Goal: Navigation & Orientation: Go to known website

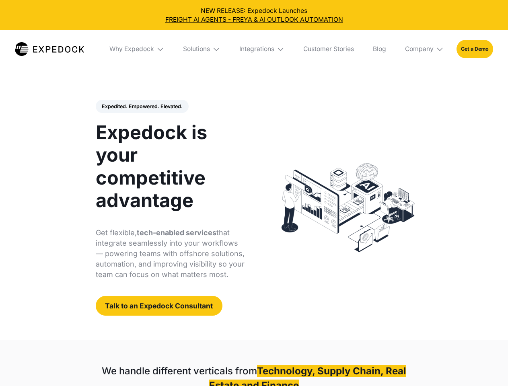
select select
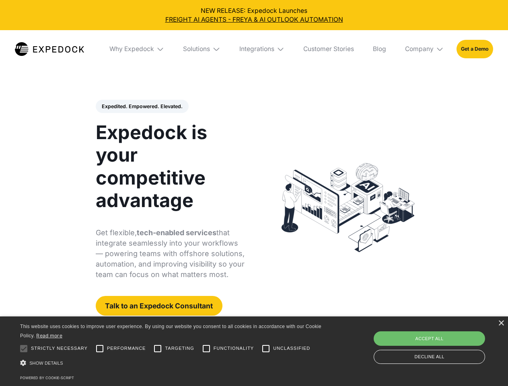
click at [254, 49] on div "Integrations" at bounding box center [256, 49] width 35 height 8
click at [137, 49] on div "Why Expedock" at bounding box center [125, 49] width 45 height 8
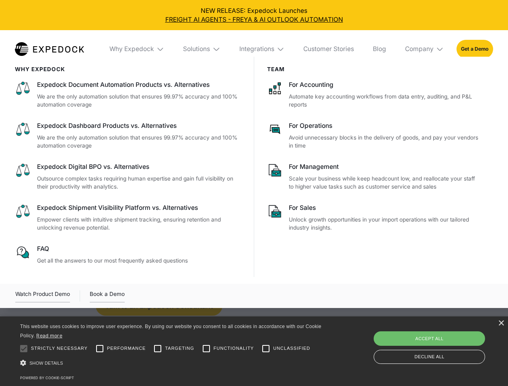
click at [202, 49] on div "Solutions" at bounding box center [196, 49] width 27 height 8
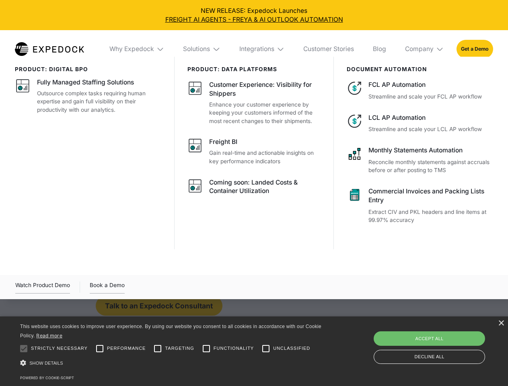
click at [262, 49] on div "Integrations" at bounding box center [256, 49] width 35 height 8
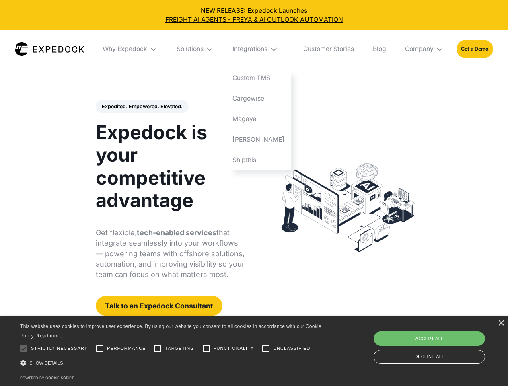
click at [425, 49] on div "Company" at bounding box center [419, 49] width 29 height 8
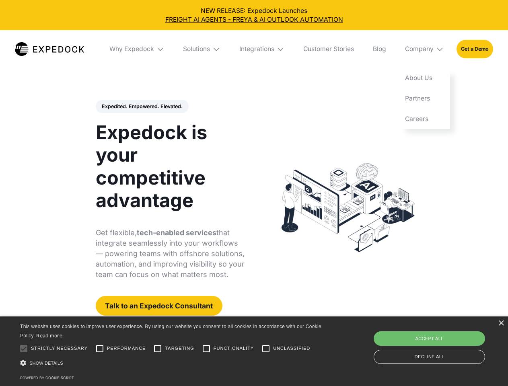
click at [142, 107] on div "Expedited. Empowered. Elevated. Automate Freight Document Extraction at 99.97% …" at bounding box center [170, 208] width 149 height 216
click at [24, 349] on div at bounding box center [24, 349] width 16 height 16
click at [100, 349] on input "Performance" at bounding box center [100, 349] width 16 height 16
checkbox input "true"
click at [158, 349] on input "Targeting" at bounding box center [158, 349] width 16 height 16
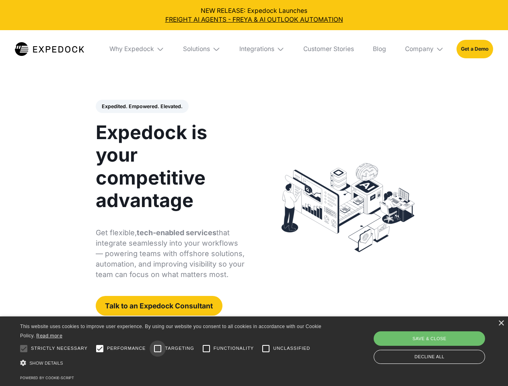
checkbox input "true"
click at [206, 349] on input "Functionality" at bounding box center [206, 349] width 16 height 16
checkbox input "true"
